Goal: Transaction & Acquisition: Obtain resource

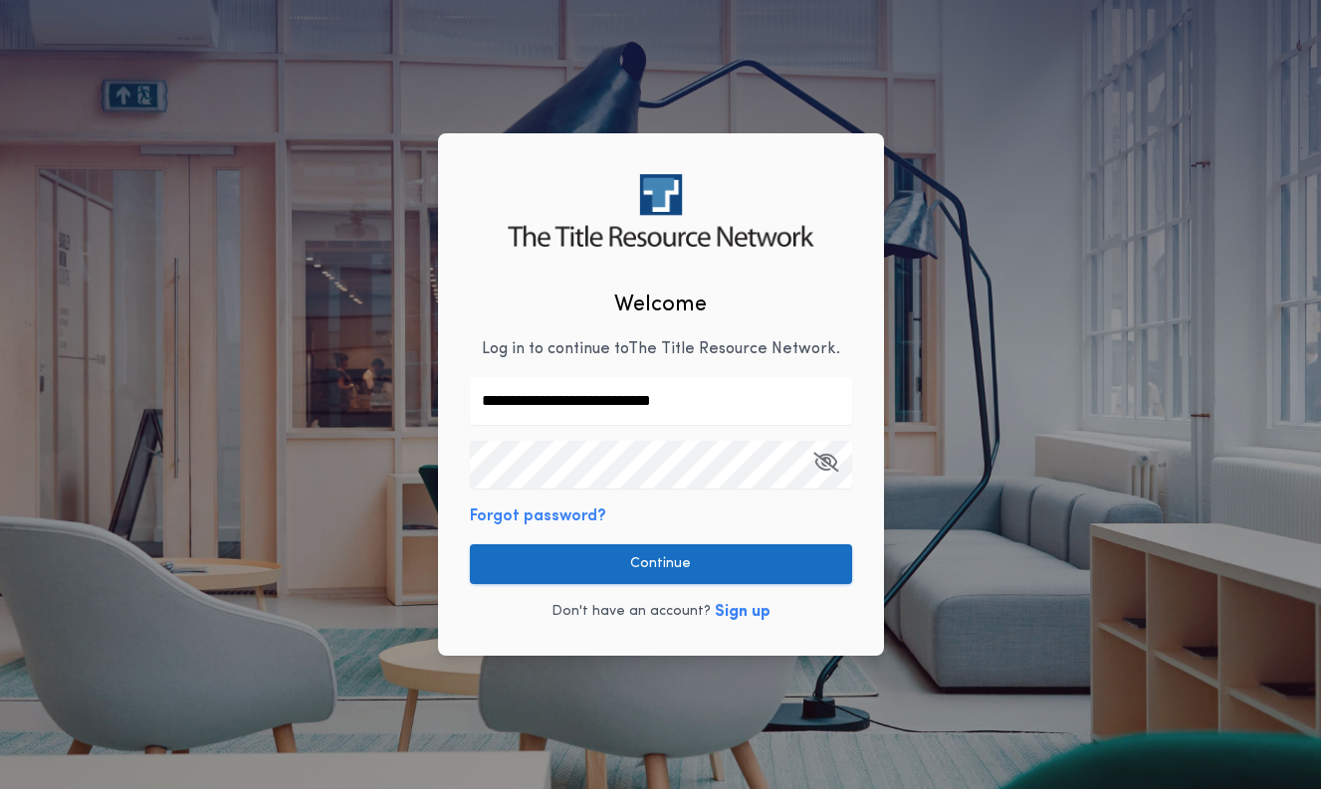
click at [670, 565] on button "Continue" at bounding box center [661, 564] width 382 height 40
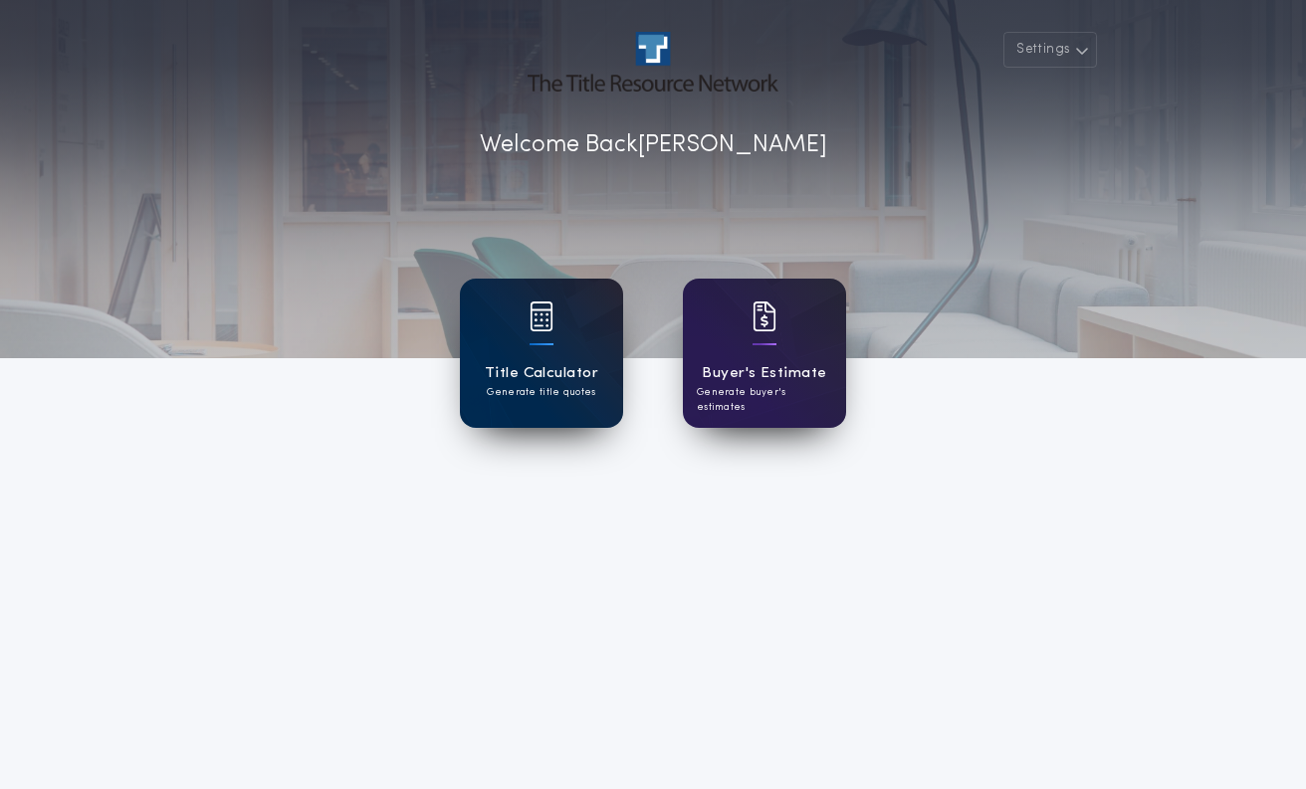
click at [518, 325] on div "Title Calculator Generate title quotes" at bounding box center [541, 353] width 163 height 149
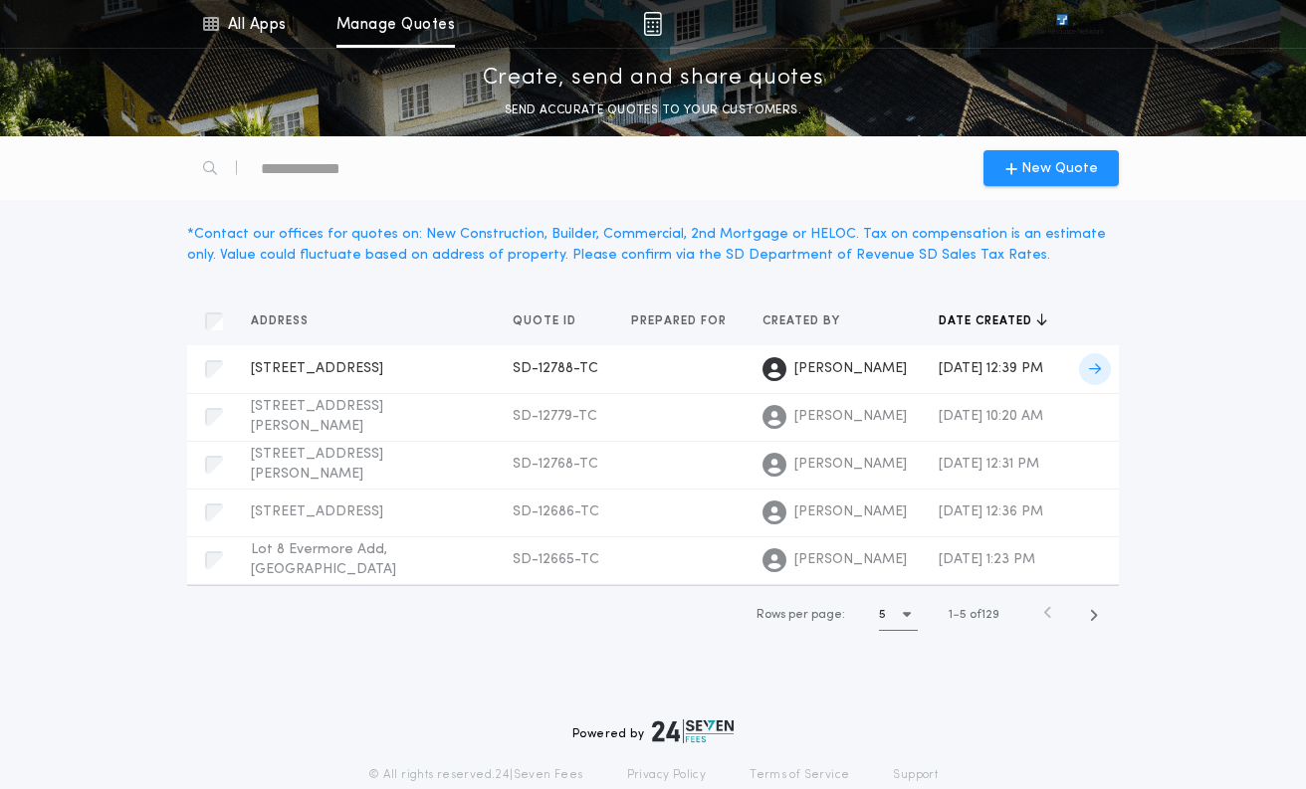
click at [325, 361] on span "[STREET_ADDRESS]" at bounding box center [317, 368] width 132 height 15
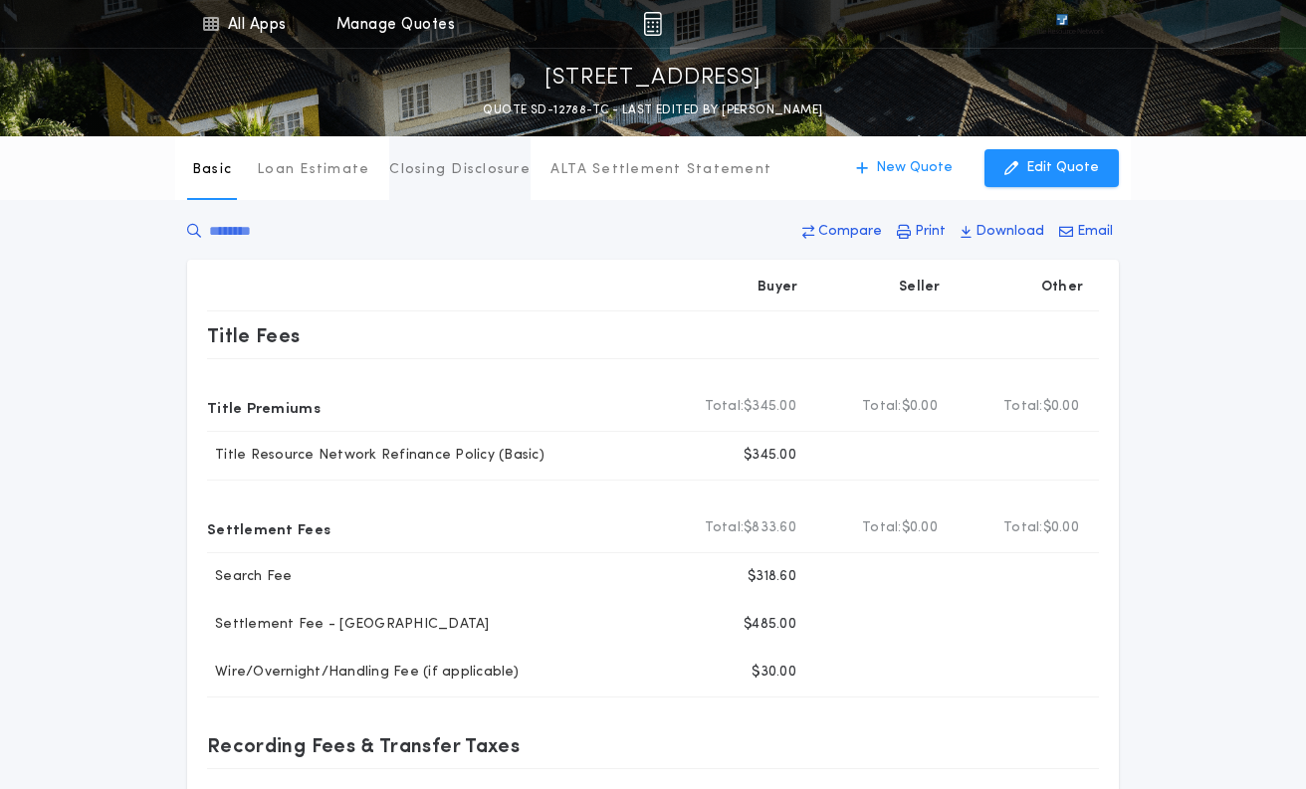
click at [455, 166] on p "Closing Disclosure" at bounding box center [459, 170] width 141 height 20
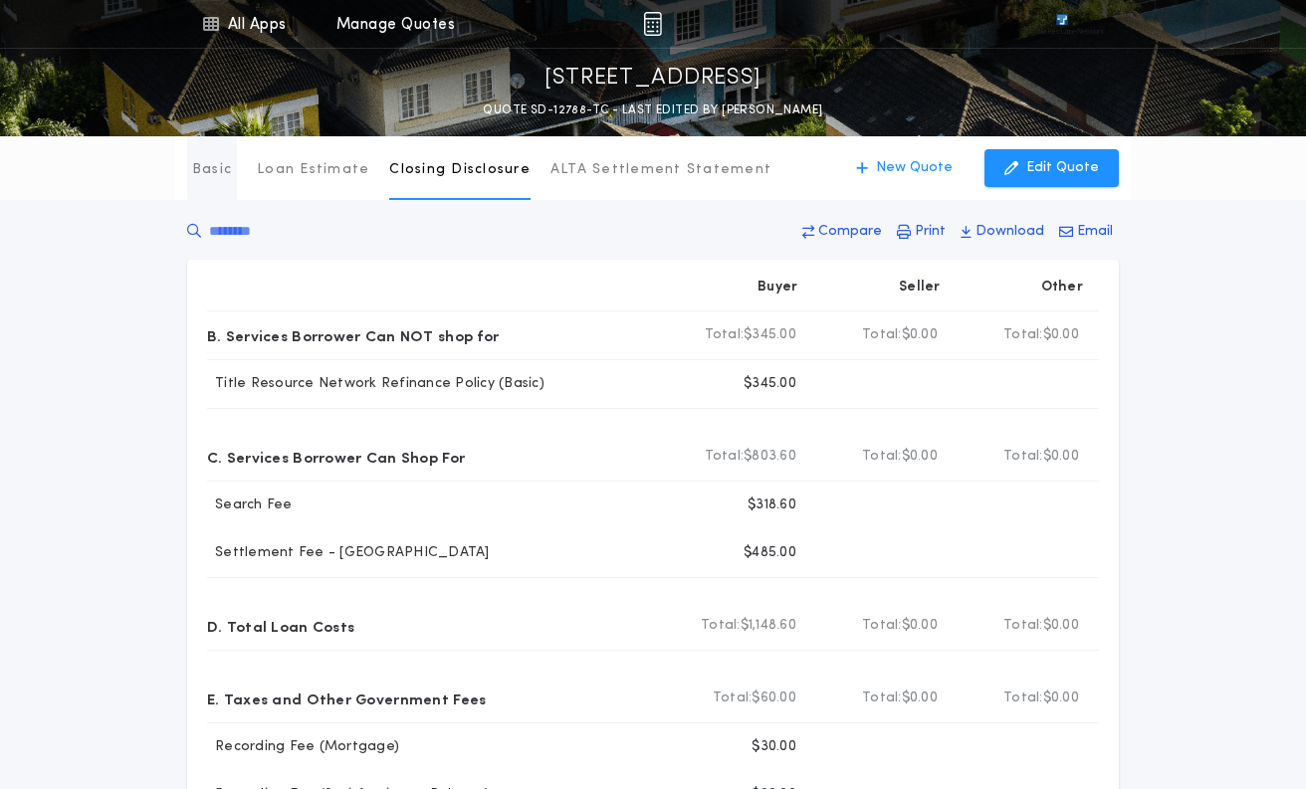
click at [200, 168] on p "Basic" at bounding box center [212, 170] width 40 height 20
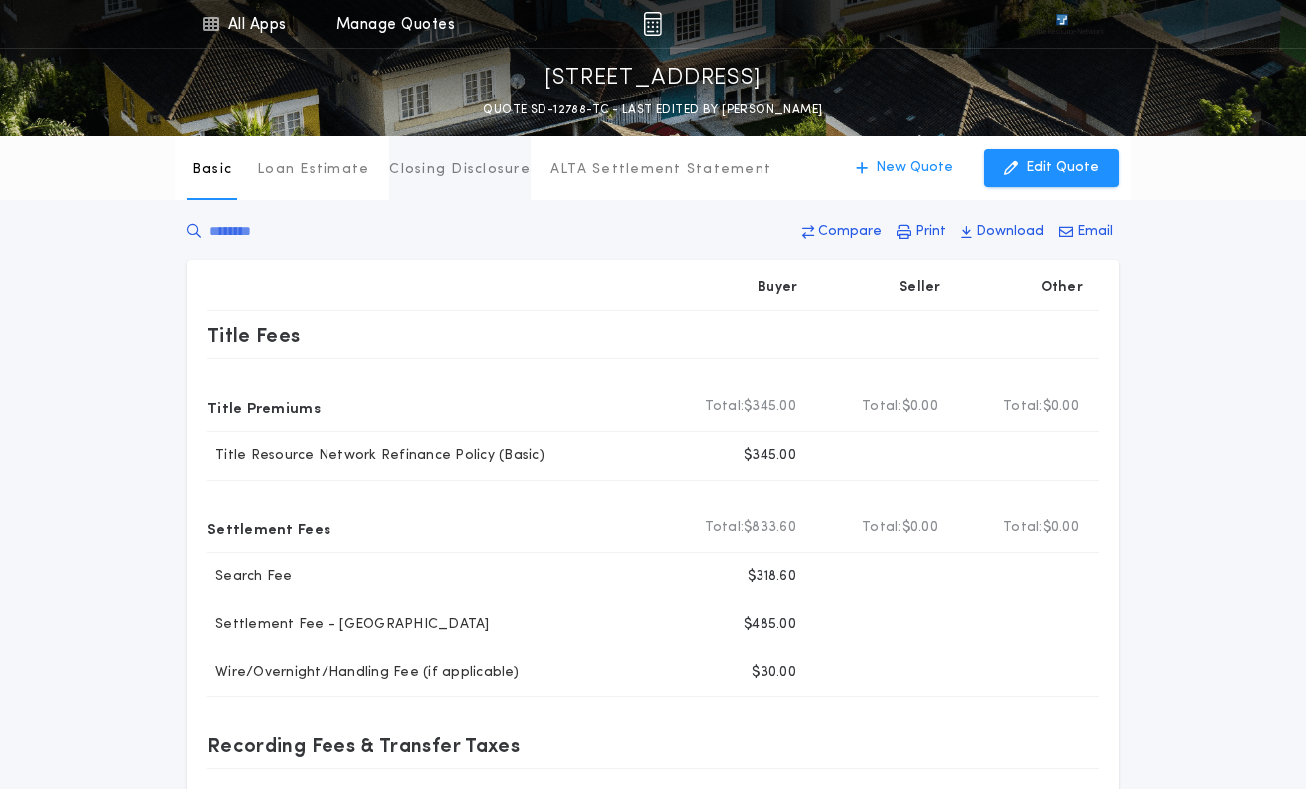
click at [429, 164] on p "Closing Disclosure" at bounding box center [459, 170] width 141 height 20
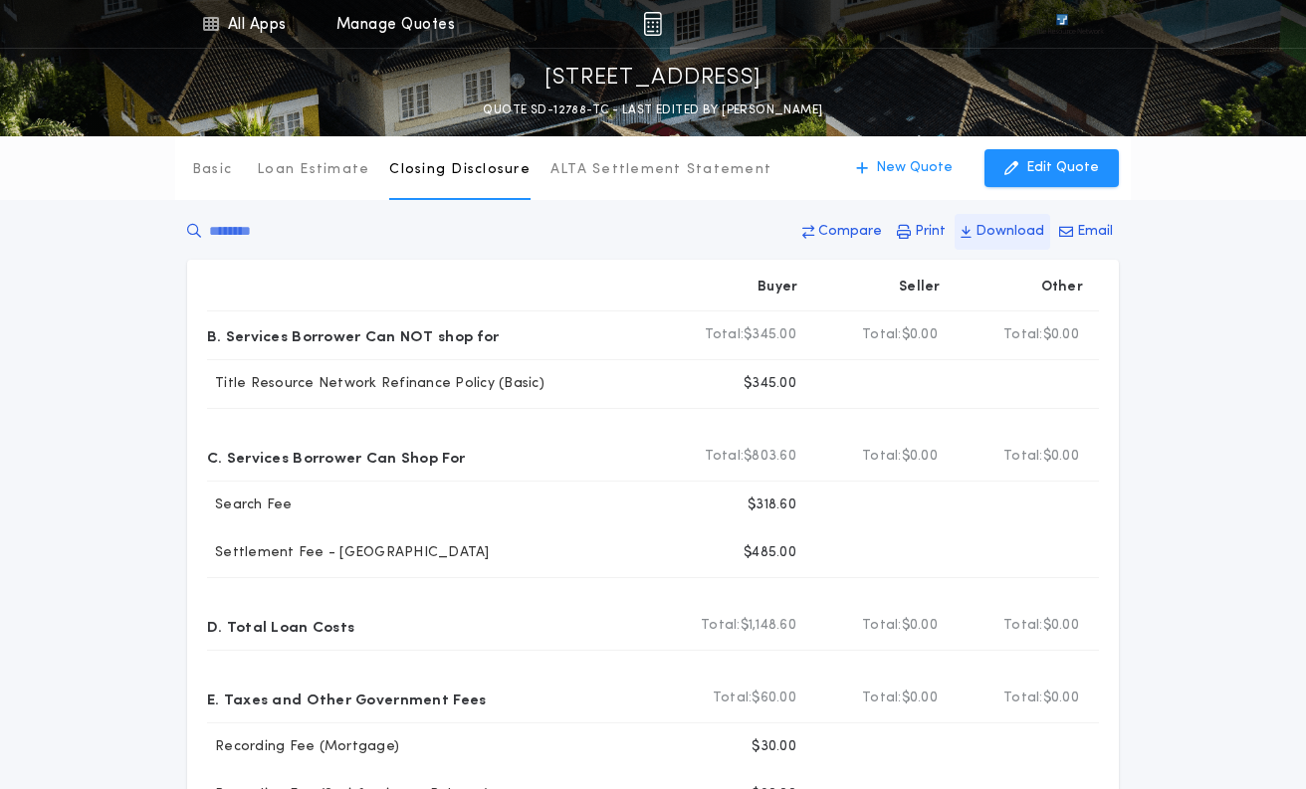
click at [988, 224] on p "Download" at bounding box center [1009, 232] width 69 height 20
